Goal: Transaction & Acquisition: Subscribe to service/newsletter

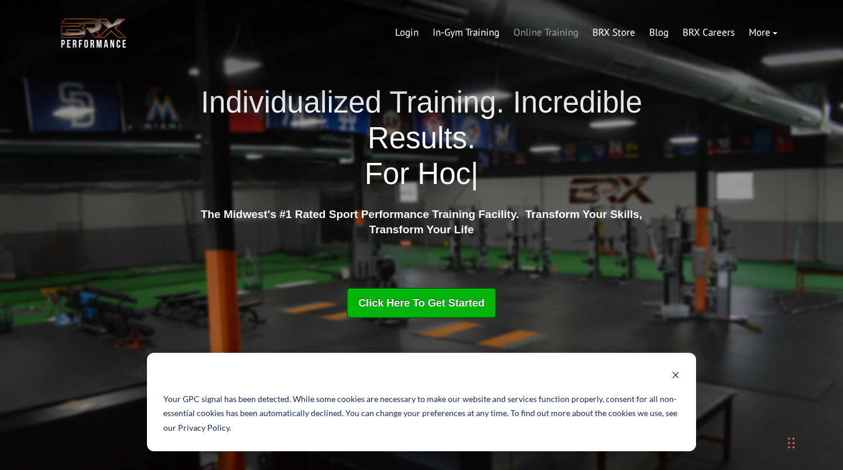
click at [543, 36] on link "Online Training" at bounding box center [546, 33] width 79 height 28
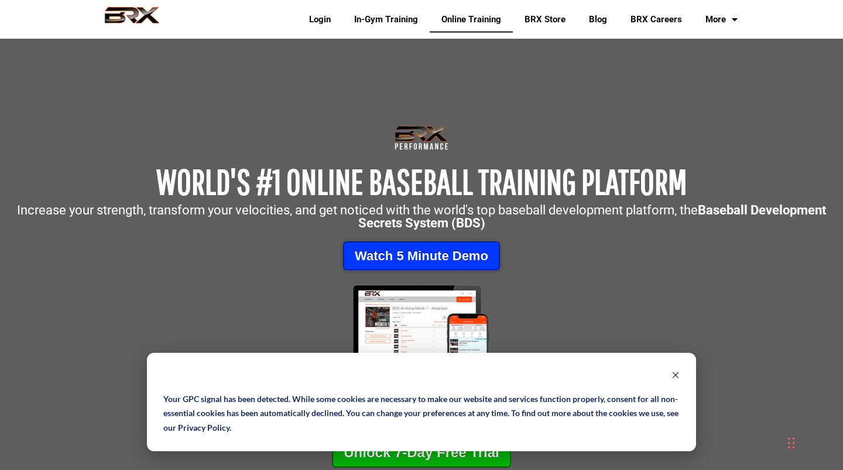
click at [418, 260] on link "Watch 5 Minute Demo" at bounding box center [421, 255] width 157 height 29
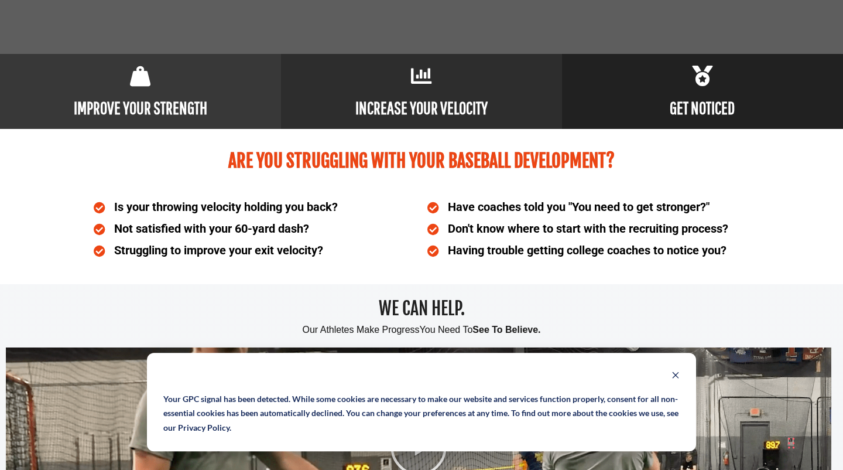
scroll to position [560, 0]
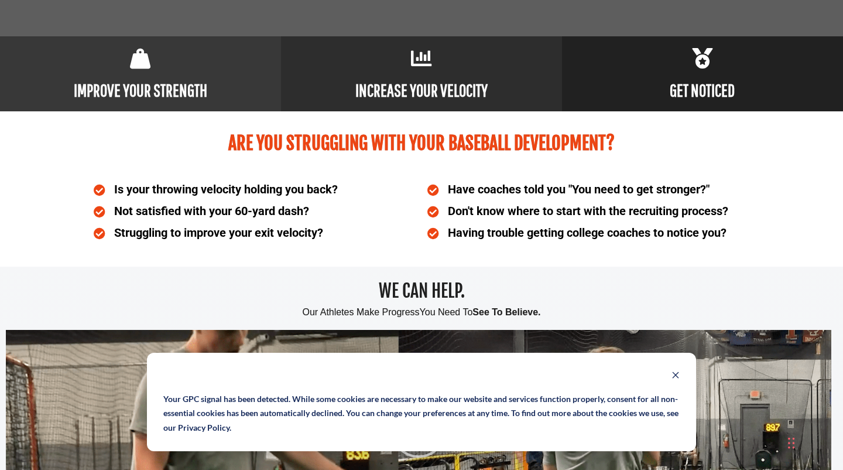
click at [676, 379] on button "Dismiss banner" at bounding box center [676, 376] width 8 height 15
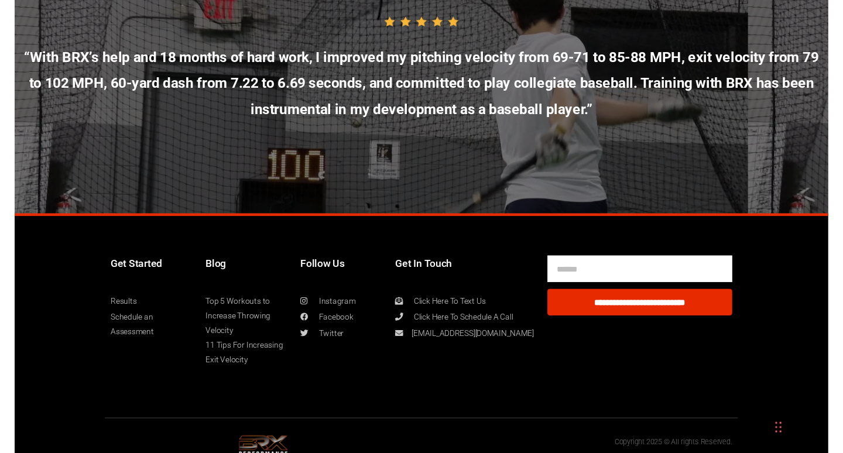
scroll to position [6302, 0]
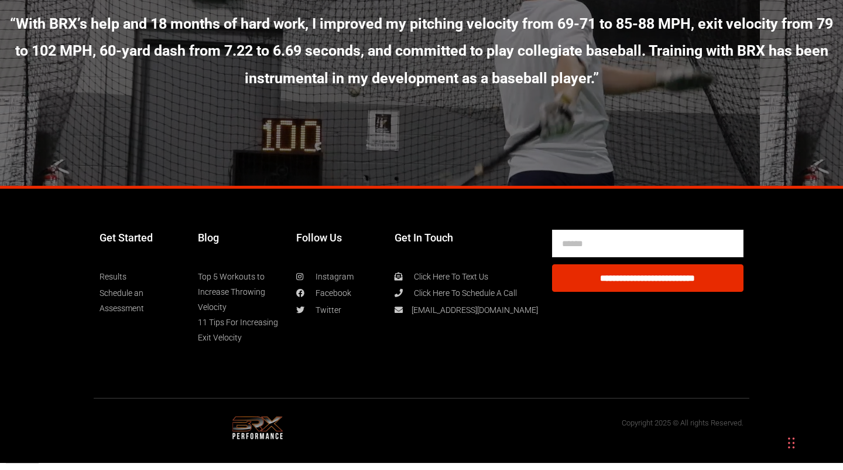
click at [131, 304] on link "Schedule an Assessment" at bounding box center [143, 300] width 87 height 30
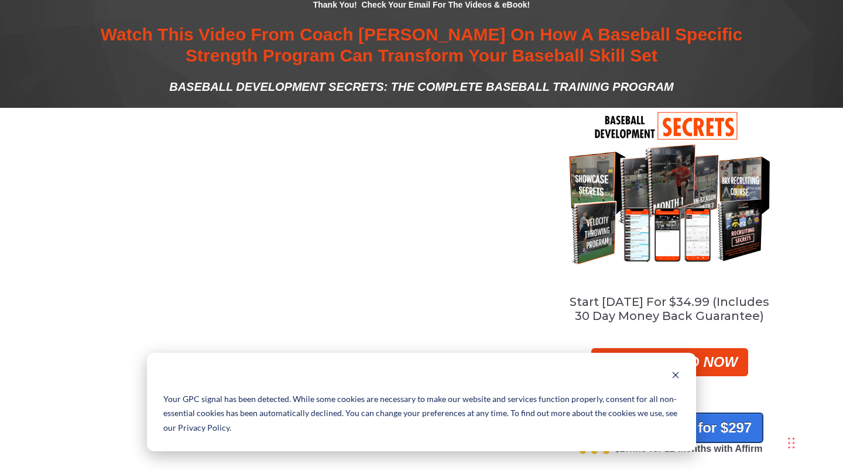
click at [676, 375] on icon "Dismiss banner" at bounding box center [676, 375] width 6 height 6
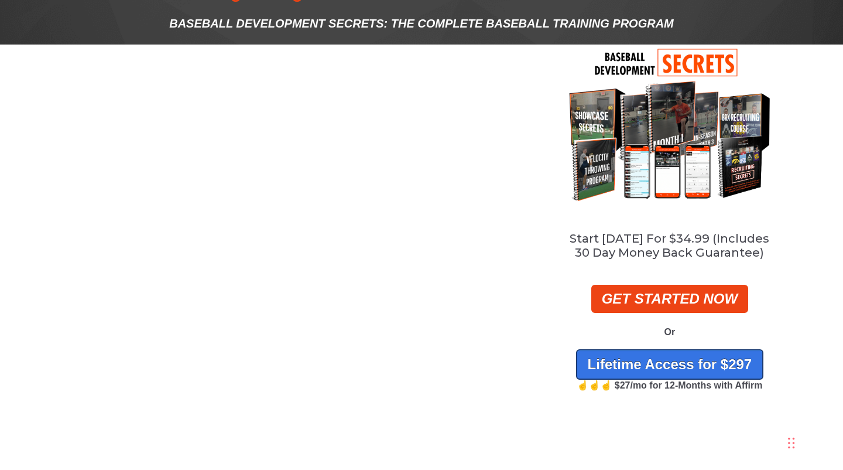
scroll to position [32, 0]
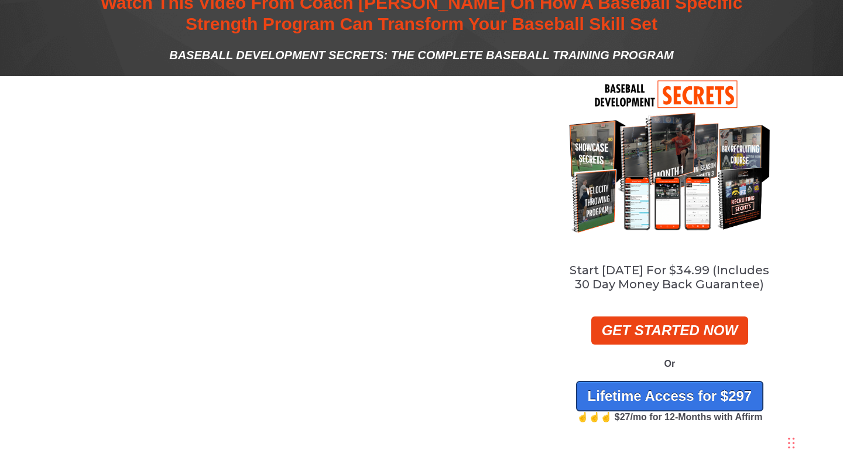
click at [32, 399] on div "Start Today For $34.99 (Includes 30 Day Money Back Guarantee) GET STARTED NOW O…" at bounding box center [421, 259] width 843 height 366
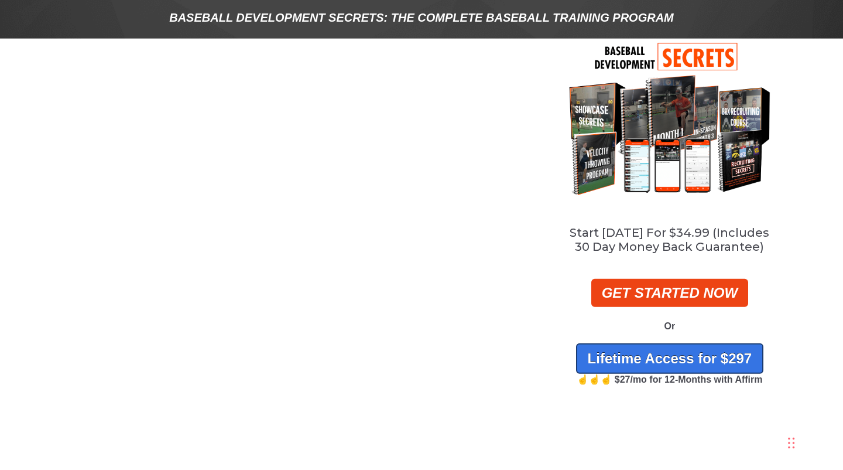
scroll to position [0, 0]
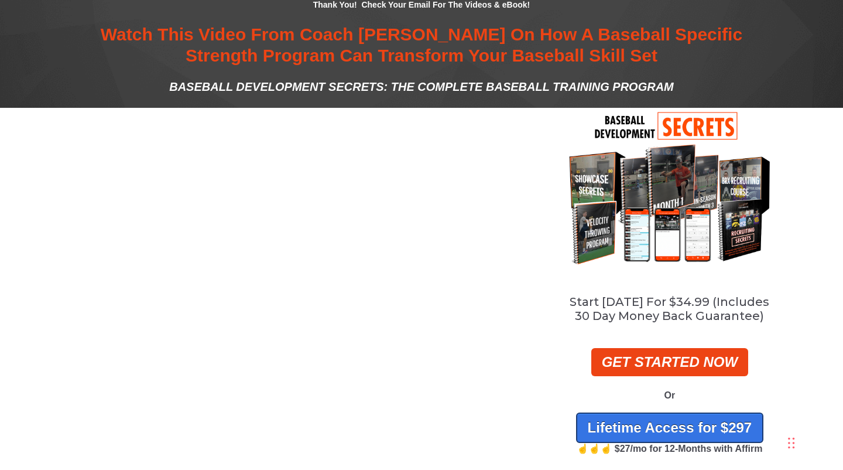
click at [719, 233] on img at bounding box center [670, 187] width 206 height 159
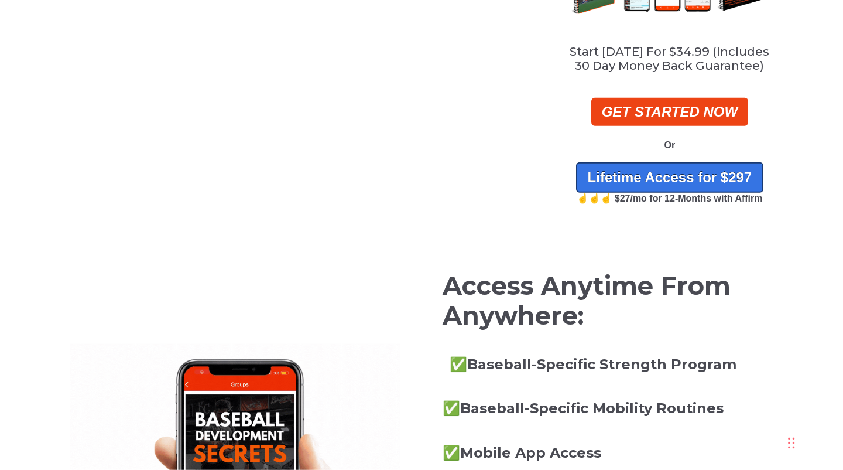
scroll to position [253, 0]
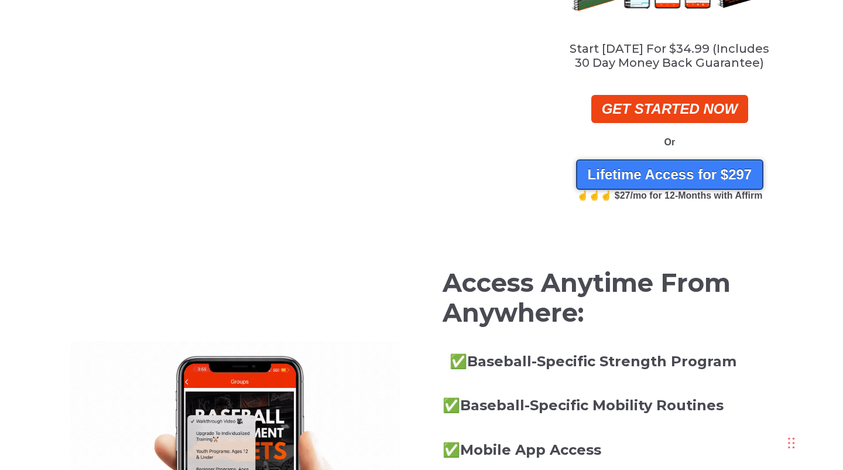
click at [659, 176] on span "Lifetime Access for $297" at bounding box center [670, 174] width 165 height 16
